Goal: Entertainment & Leisure: Consume media (video, audio)

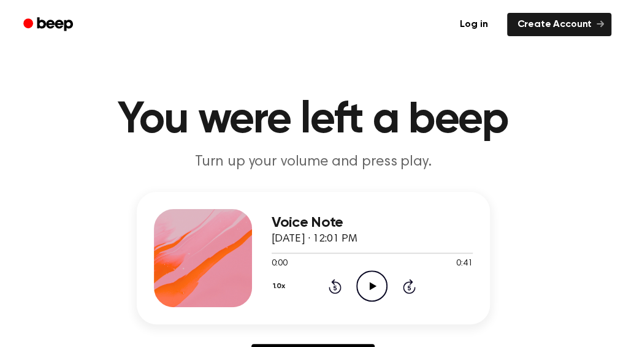
click at [368, 281] on icon "Play Audio" at bounding box center [371, 285] width 31 height 31
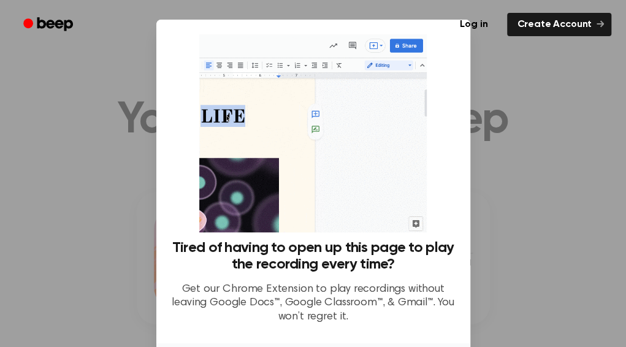
click at [503, 177] on div at bounding box center [313, 173] width 626 height 347
click at [577, 211] on div at bounding box center [313, 173] width 626 height 347
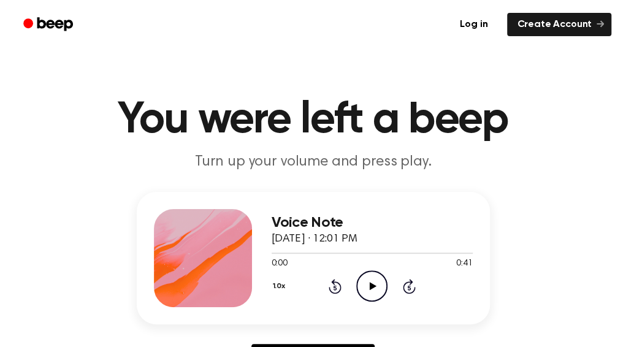
click at [370, 286] on icon at bounding box center [373, 286] width 7 height 8
click at [371, 286] on icon at bounding box center [373, 286] width 7 height 8
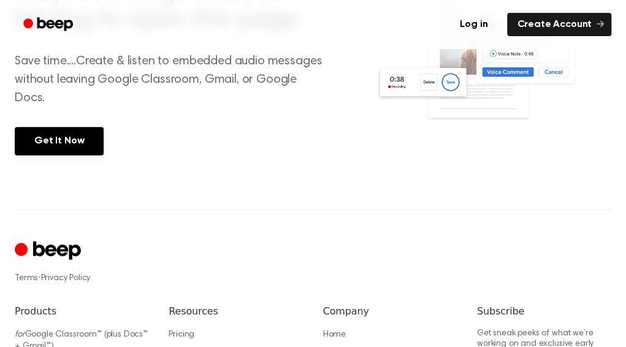
scroll to position [668, 0]
